Goal: Task Accomplishment & Management: Manage account settings

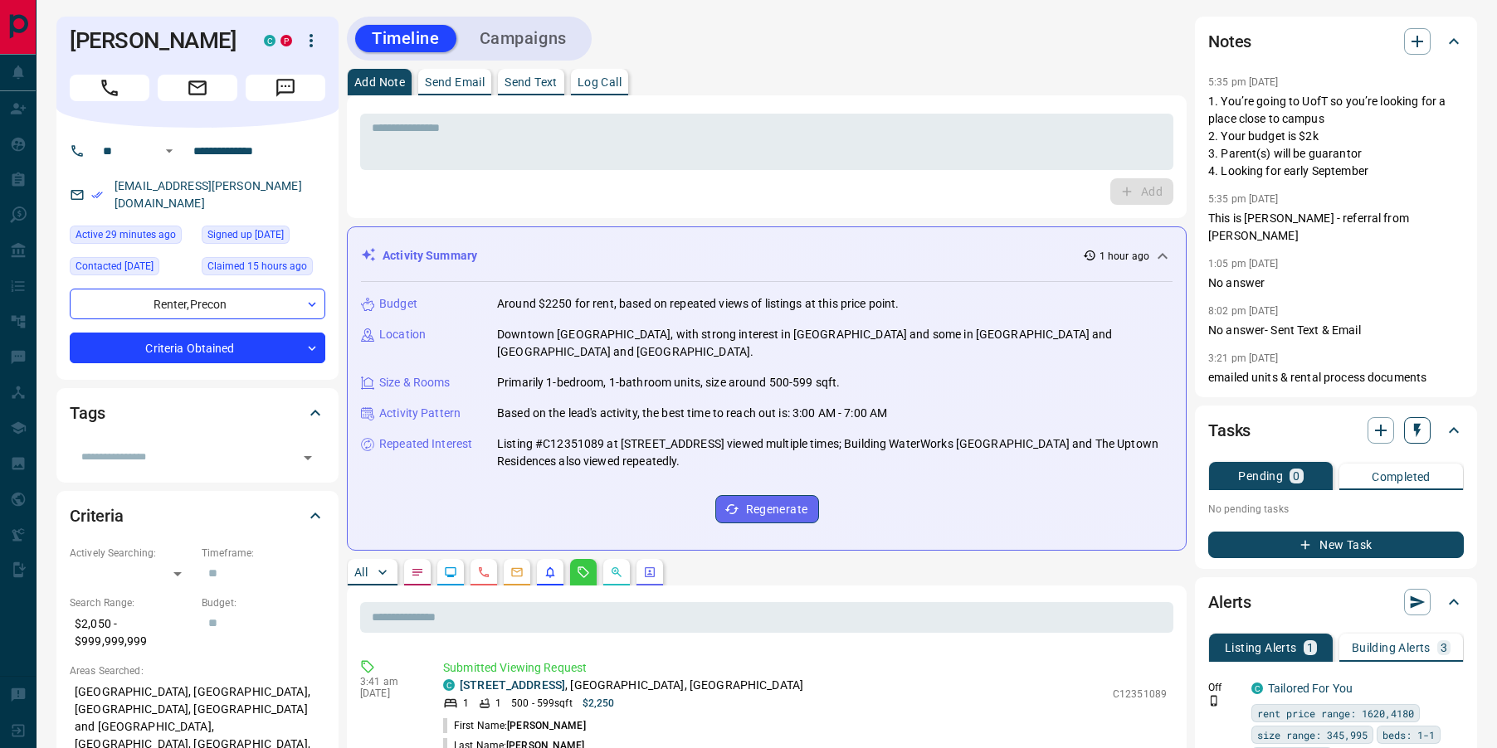
click at [1419, 434] on icon "button" at bounding box center [1417, 430] width 17 height 17
click at [1380, 461] on li "1 Day Follow-Up" at bounding box center [1375, 463] width 113 height 25
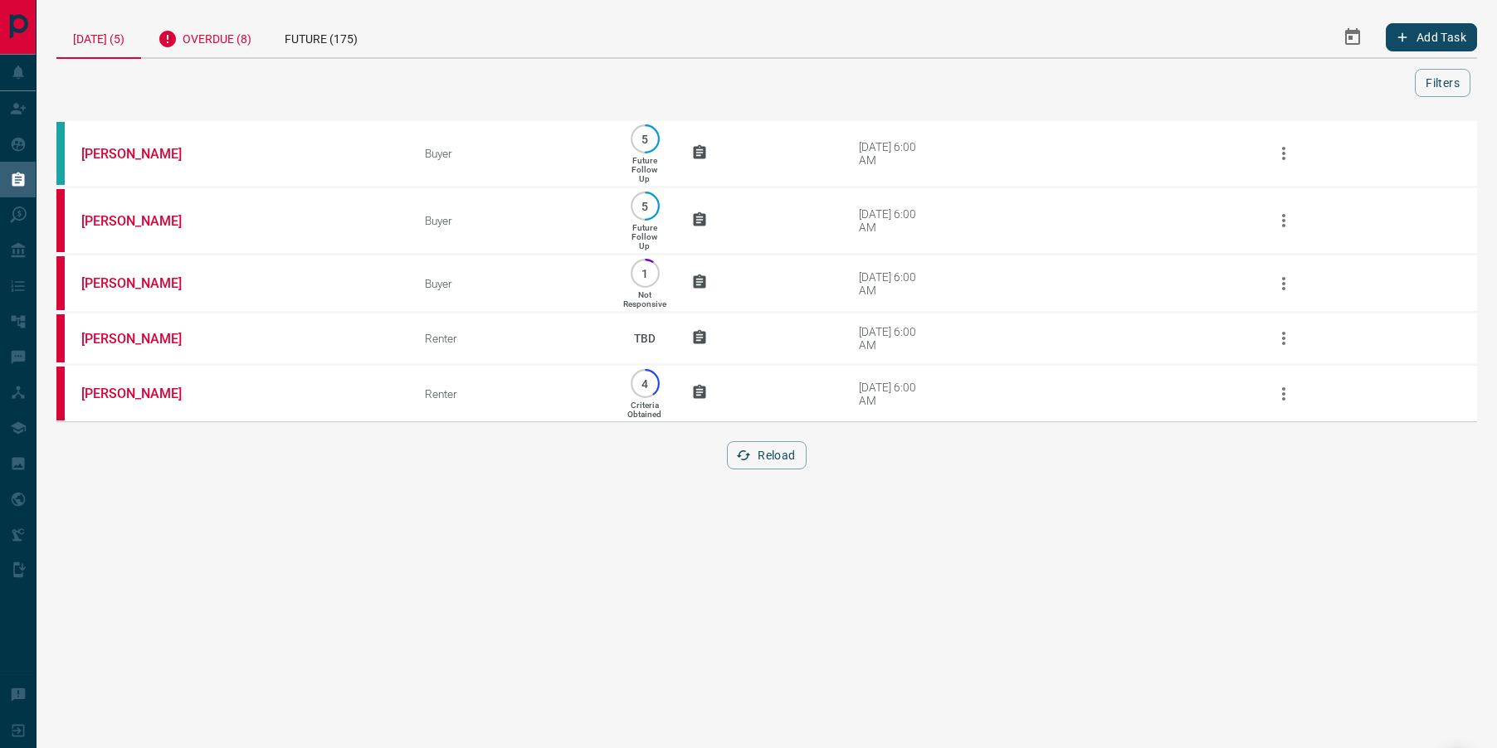
click at [222, 33] on div "Overdue (8)" at bounding box center [204, 37] width 127 height 41
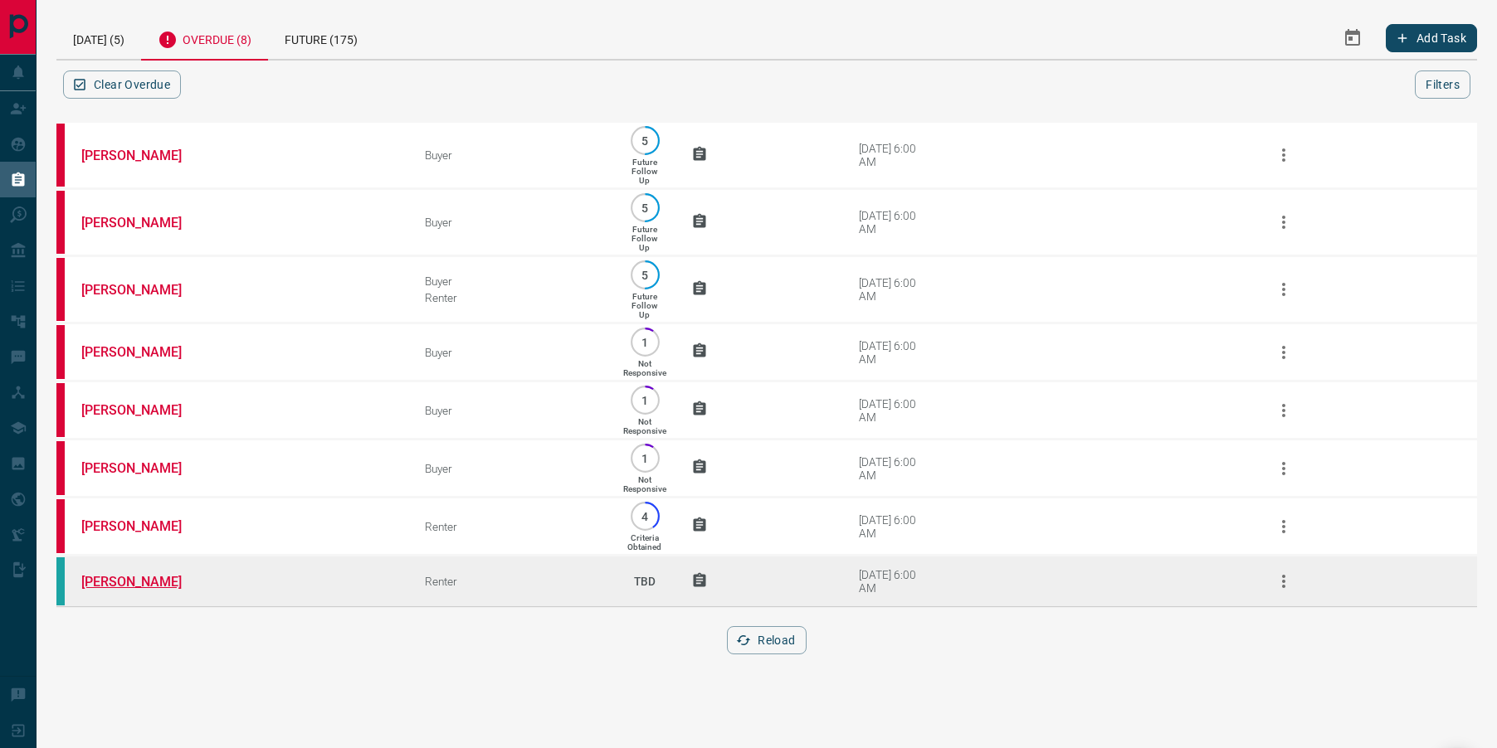
click at [122, 590] on link "Gail Smylie" at bounding box center [143, 582] width 124 height 16
